Goal: Task Accomplishment & Management: Manage account settings

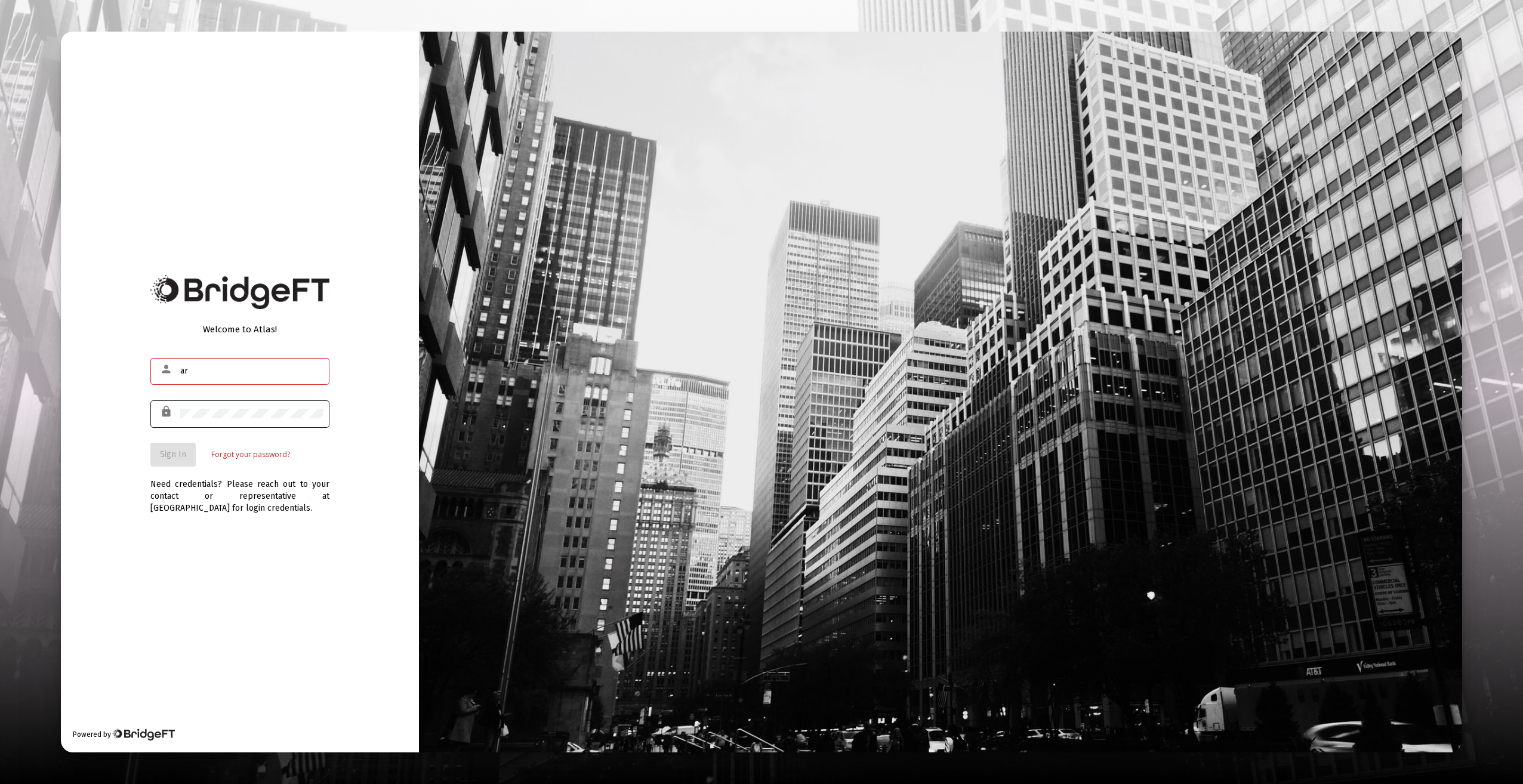
type input "[EMAIL_ADDRESS][DOMAIN_NAME]"
click at [172, 451] on span "Sign In" at bounding box center [173, 454] width 26 height 10
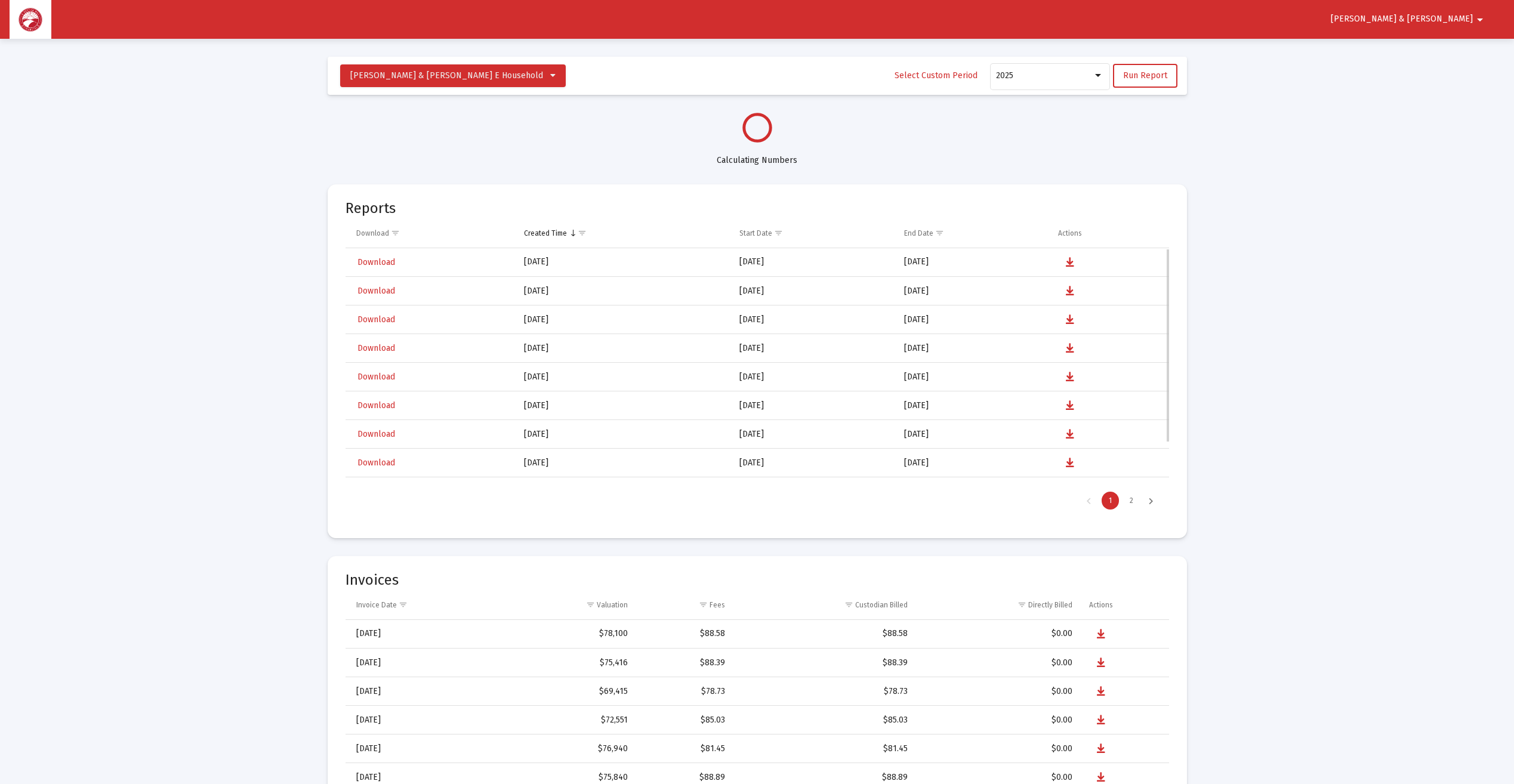
select select "View all"
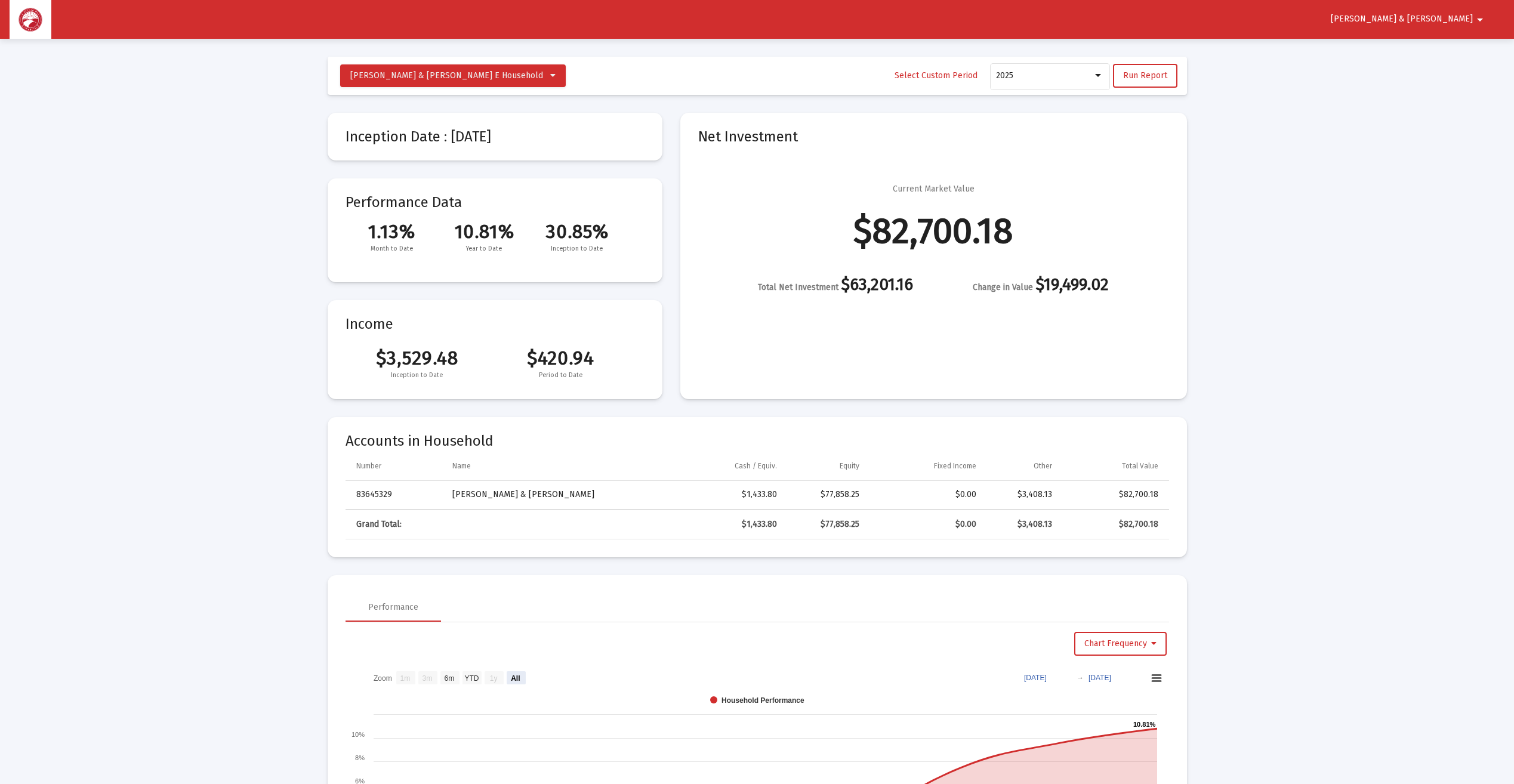
click at [1470, 16] on span "Barry & Barbara" at bounding box center [1401, 19] width 142 height 10
click at [1439, 51] on button "Logout" at bounding box center [1431, 51] width 67 height 29
